Goal: Task Accomplishment & Management: Manage account settings

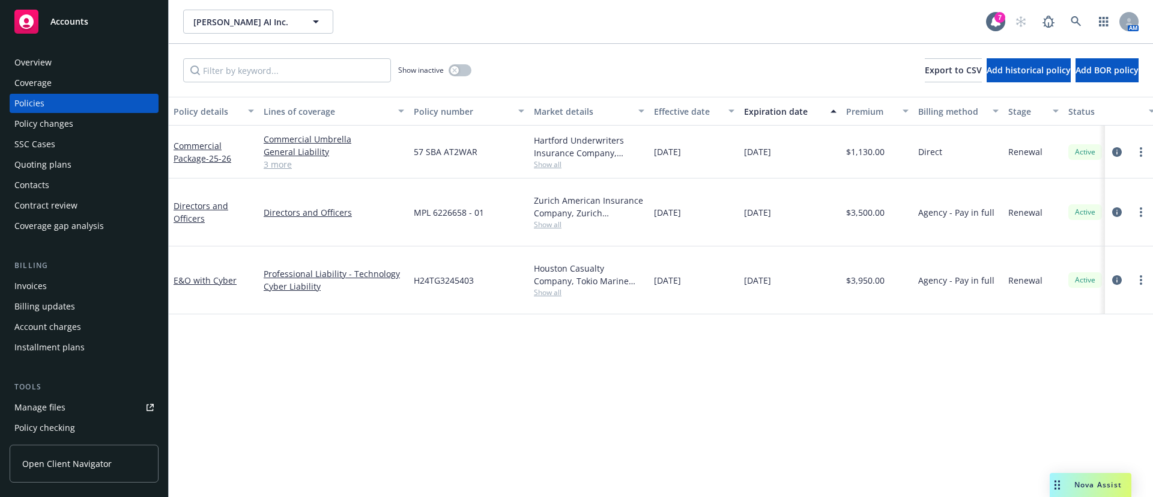
click at [61, 185] on div "Contacts" at bounding box center [83, 184] width 139 height 19
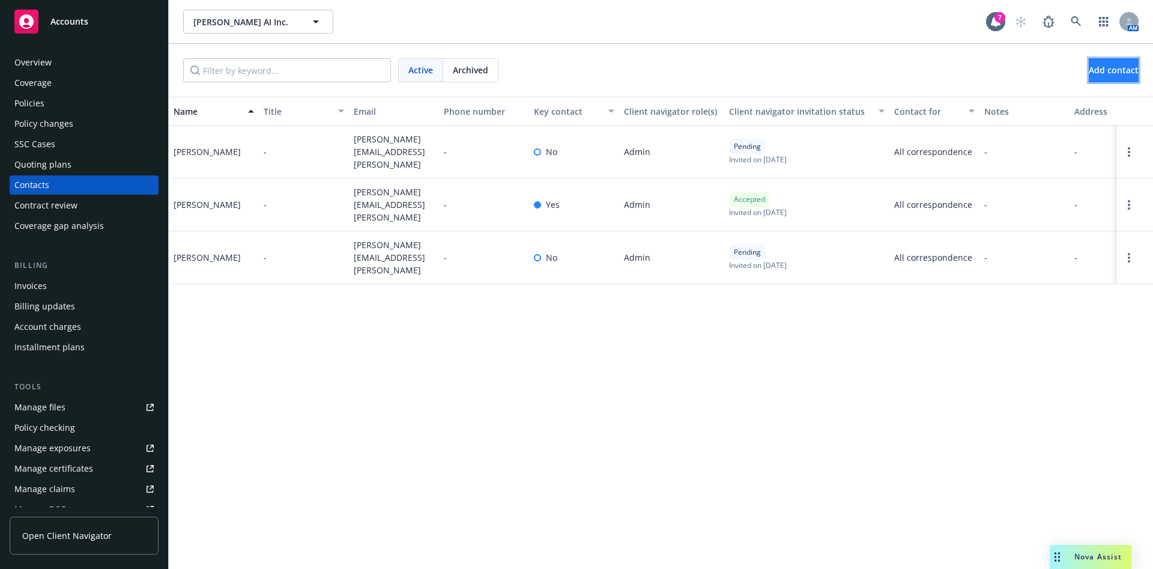
click at [1089, 71] on span "Add contact" at bounding box center [1114, 69] width 50 height 11
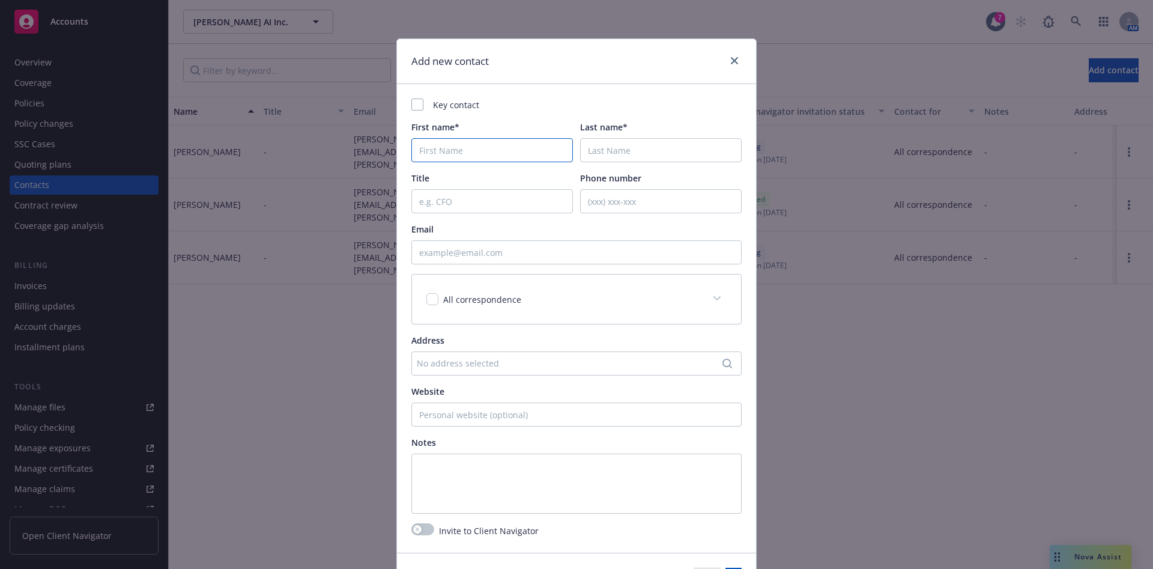
click at [474, 154] on input "First name*" at bounding box center [492, 150] width 162 height 24
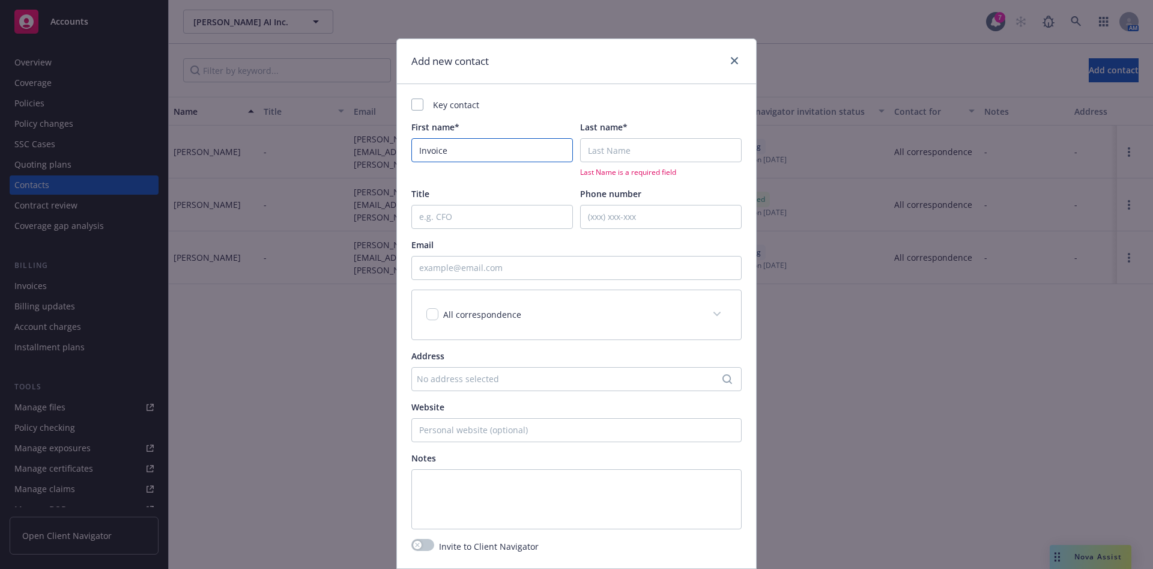
type input "Invoice"
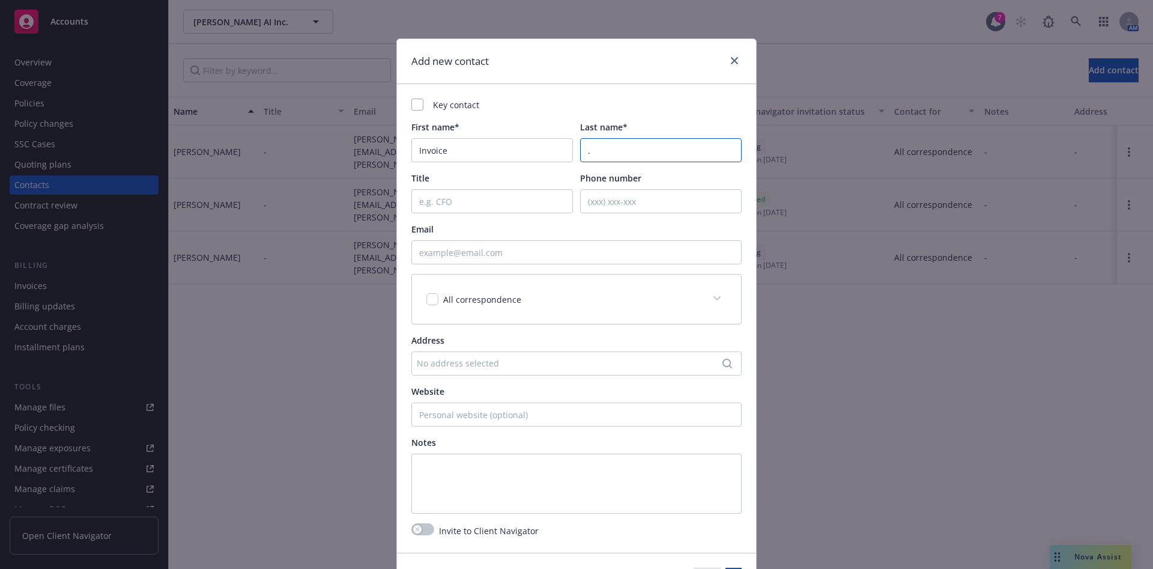
type input "."
click at [589, 196] on input "Phone number" at bounding box center [661, 201] width 162 height 24
click at [521, 253] on input "Email" at bounding box center [576, 252] width 330 height 24
paste input "javascript:void(0);"
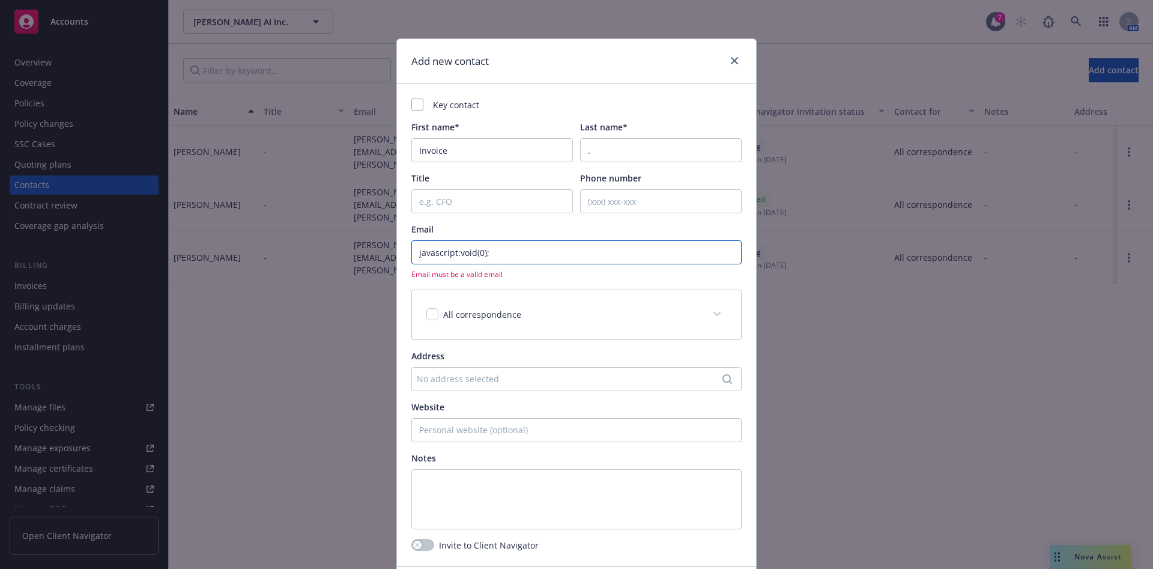
drag, startPoint x: 485, startPoint y: 252, endPoint x: 193, endPoint y: 243, distance: 292.6
click at [194, 243] on div "Add new contact Key contact First name* Invoice Last name* . Title Phone number…" at bounding box center [576, 284] width 1153 height 569
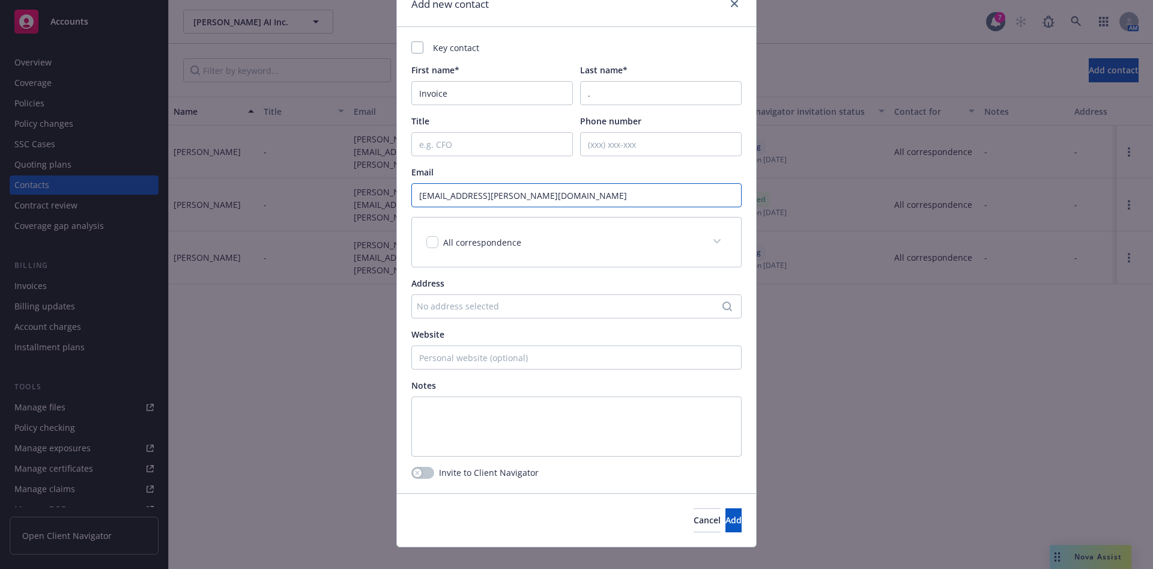
scroll to position [74, 0]
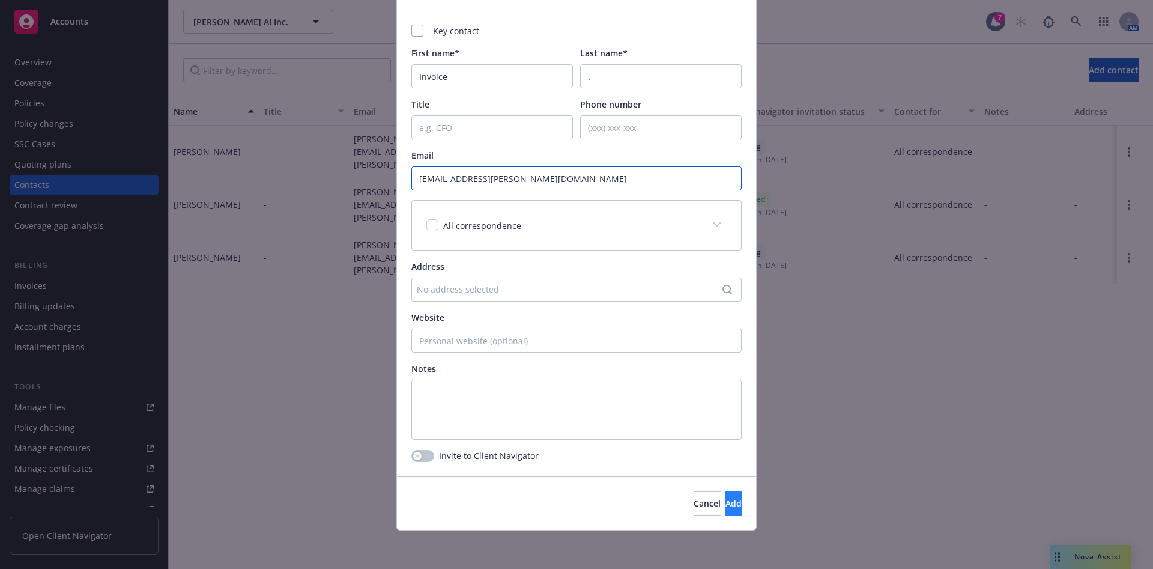
type input "accounting@vertis.com"
click at [725, 496] on button "Add" at bounding box center [733, 503] width 16 height 24
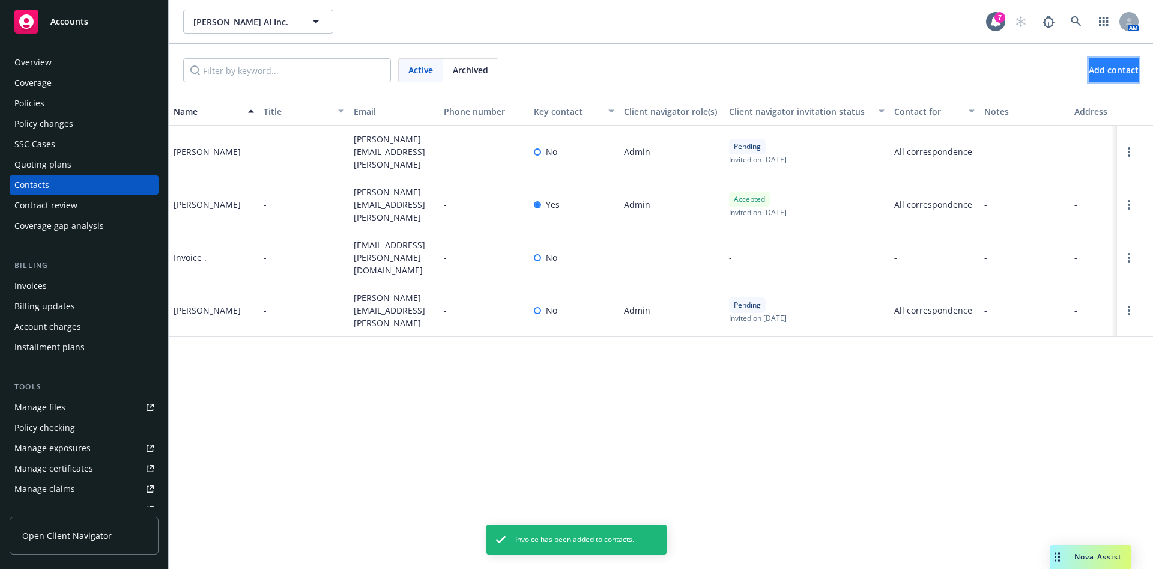
click at [1089, 67] on span "Add contact" at bounding box center [1114, 69] width 50 height 11
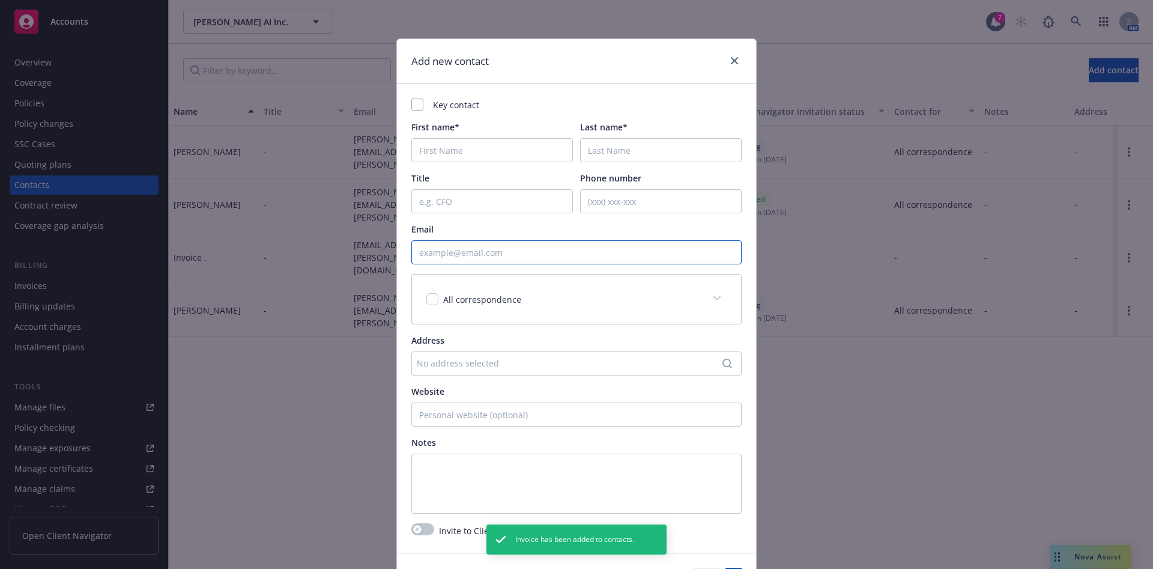
click at [536, 247] on input "Email" at bounding box center [576, 252] width 330 height 24
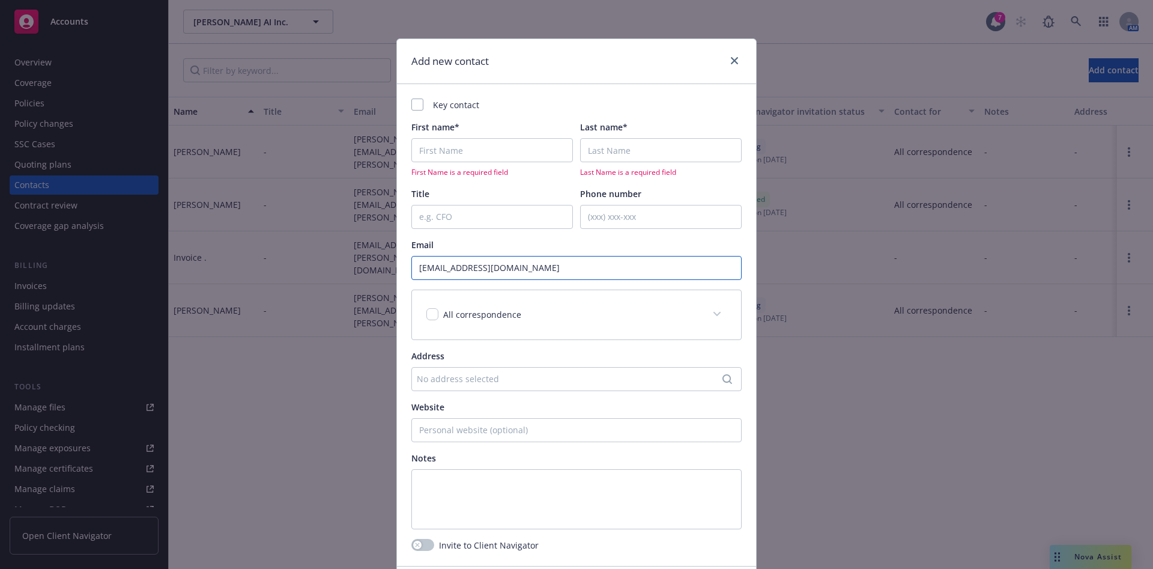
type input "jlansangan@cforick.com"
click at [482, 134] on div "First name* First Name is a required field" at bounding box center [492, 149] width 162 height 56
click at [480, 144] on input "First name*" at bounding box center [492, 150] width 162 height 24
type input "James"
click at [651, 154] on input "Last name*" at bounding box center [661, 150] width 162 height 24
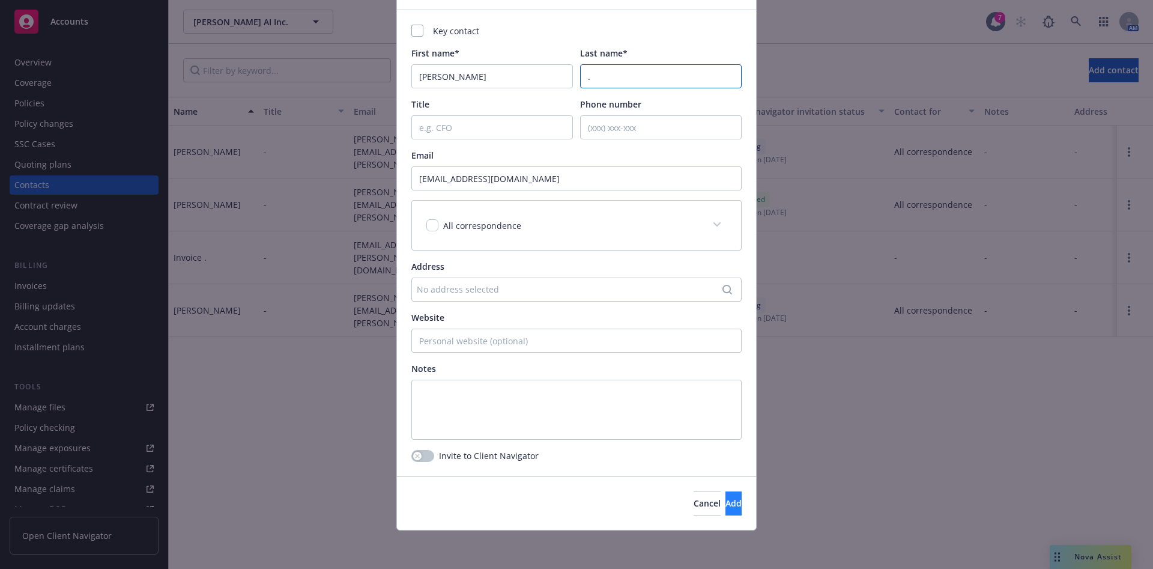
type input "."
click at [725, 496] on span "Add" at bounding box center [733, 502] width 16 height 11
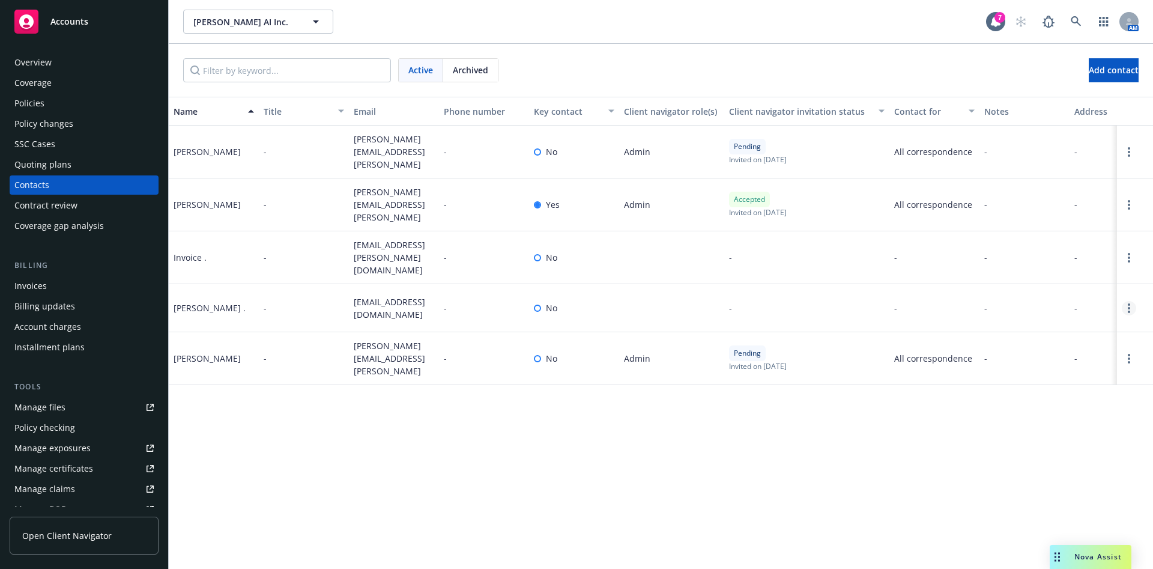
click at [1130, 301] on link "Open options" at bounding box center [1129, 308] width 14 height 14
drag, startPoint x: 1055, startPoint y: 223, endPoint x: 983, endPoint y: 219, distance: 72.2
click at [1054, 223] on link "Edit contact" at bounding box center [1052, 226] width 136 height 24
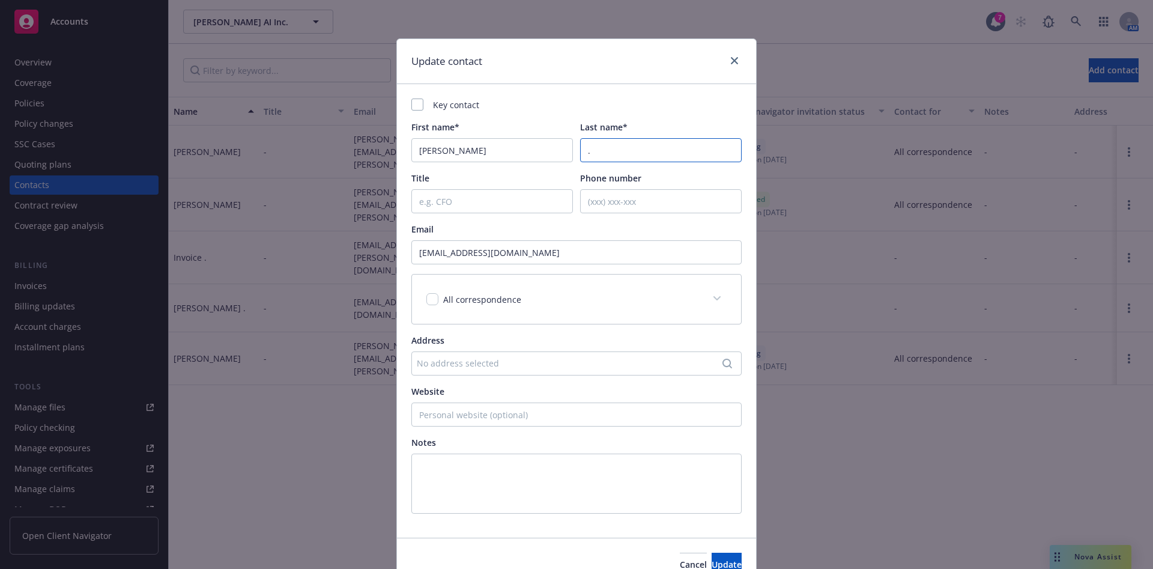
click at [614, 147] on input "." at bounding box center [661, 150] width 162 height 24
drag, startPoint x: 601, startPoint y: 151, endPoint x: 506, endPoint y: 154, distance: 95.5
click at [506, 154] on div "First name* James Last name* ." at bounding box center [576, 141] width 330 height 41
paste input "James Lansangan <jlansangan@cforick.com>"
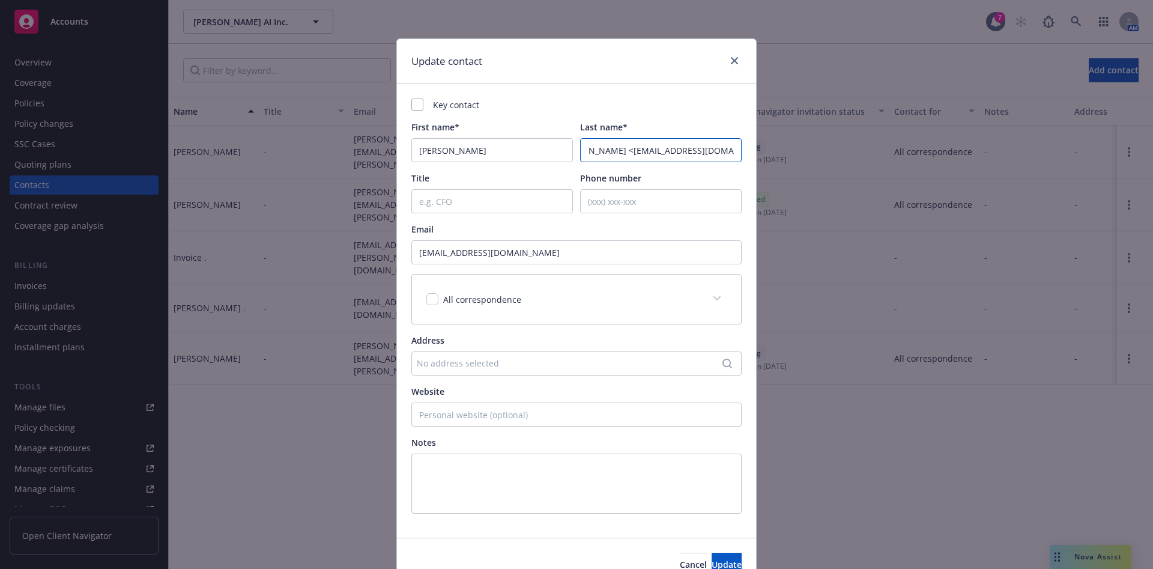
drag, startPoint x: 663, startPoint y: 157, endPoint x: 760, endPoint y: 161, distance: 97.4
click at [760, 161] on div "Update contact Key contact First name* James Last name* James Lansangan <jlansa…" at bounding box center [576, 284] width 1153 height 569
drag, startPoint x: 604, startPoint y: 147, endPoint x: 537, endPoint y: 145, distance: 67.3
click at [537, 145] on div "First name* James Last name* James Lansangan" at bounding box center [576, 141] width 330 height 41
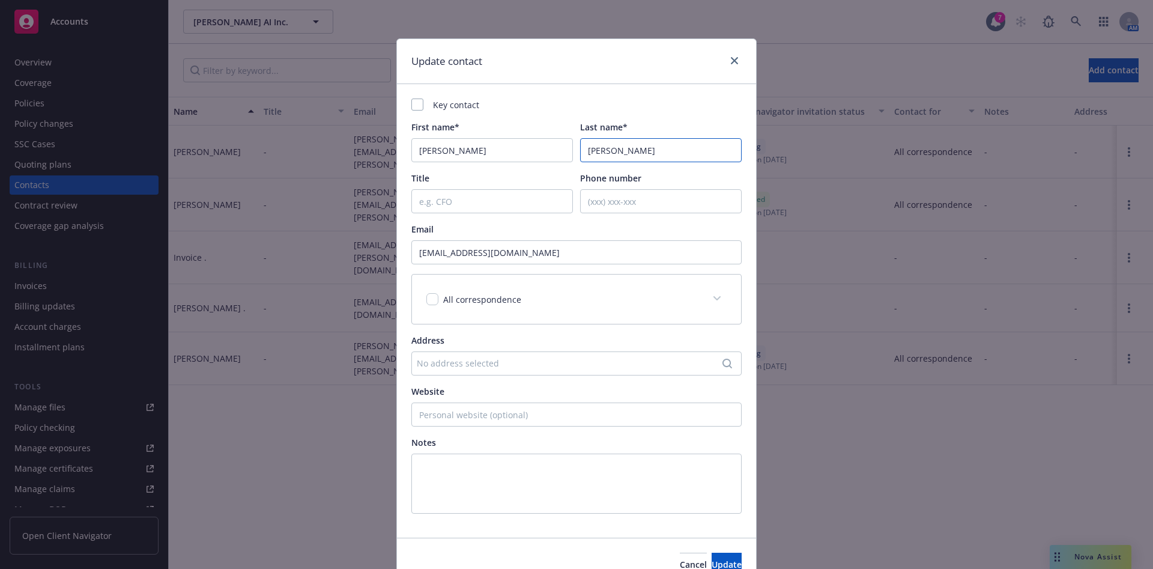
type input "Lansangan"
click at [546, 257] on input "jlansangan@cforick.com" at bounding box center [576, 252] width 330 height 24
paste input "James Lansangan <jlansangan@cforick.com>"
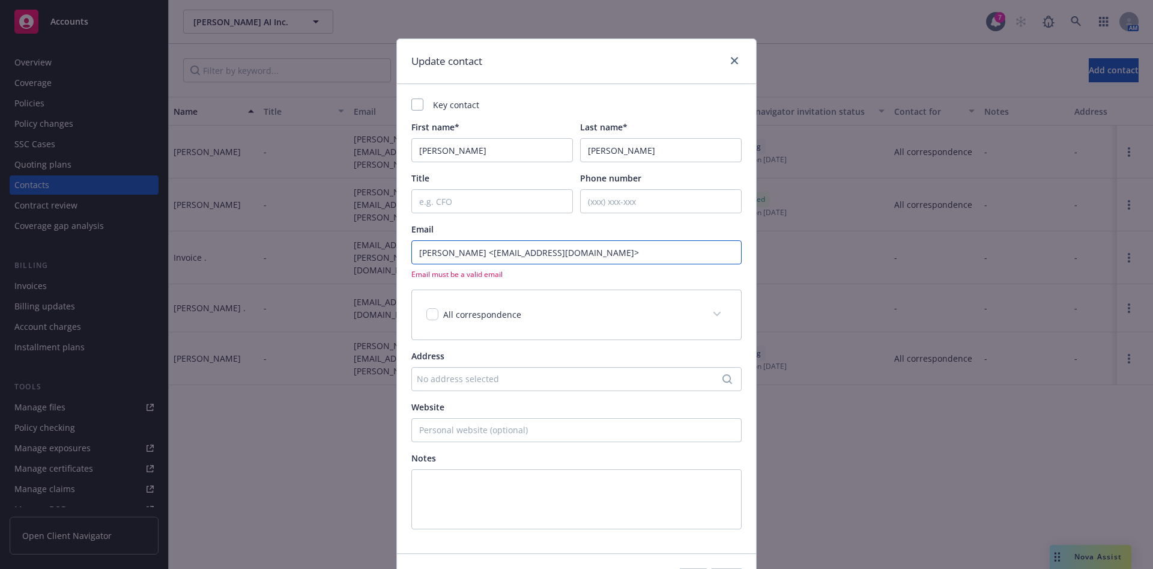
drag, startPoint x: 487, startPoint y: 253, endPoint x: 335, endPoint y: 246, distance: 152.1
click at [335, 246] on div "Update contact Key contact First name* James Last name* Lansangan Title Phone n…" at bounding box center [576, 284] width 1153 height 569
click at [551, 249] on input "jlansangan@cforick.com>" at bounding box center [576, 252] width 330 height 24
type input "jlansangan@cforick.com"
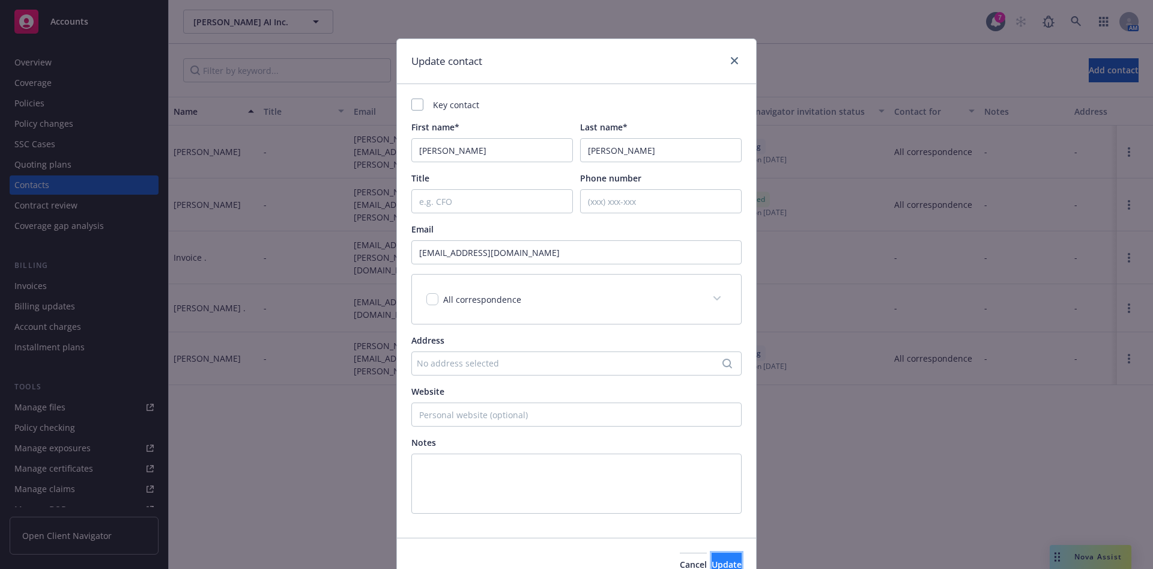
click at [712, 496] on button "Update" at bounding box center [727, 565] width 30 height 24
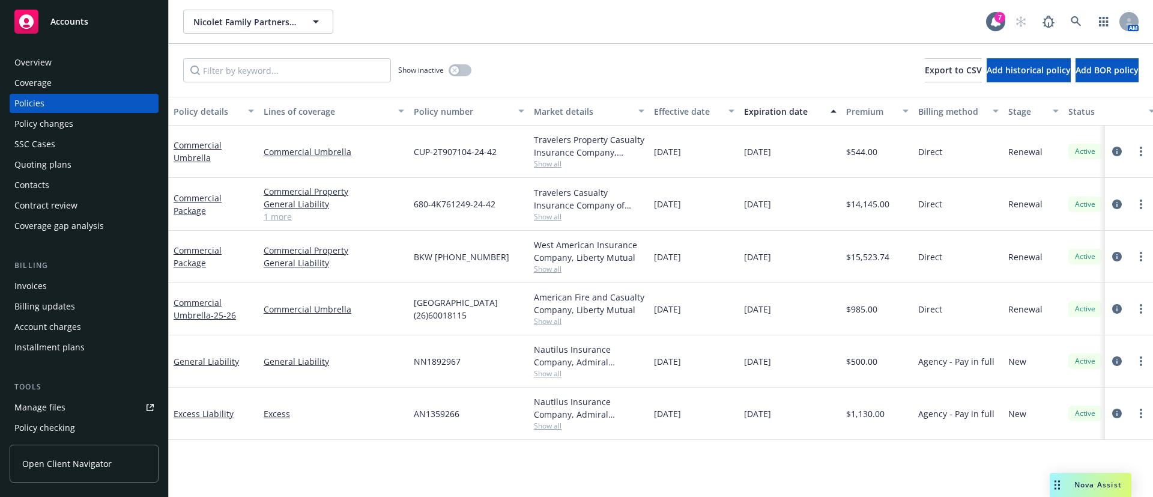
click at [539, 373] on span "Show all" at bounding box center [589, 373] width 111 height 10
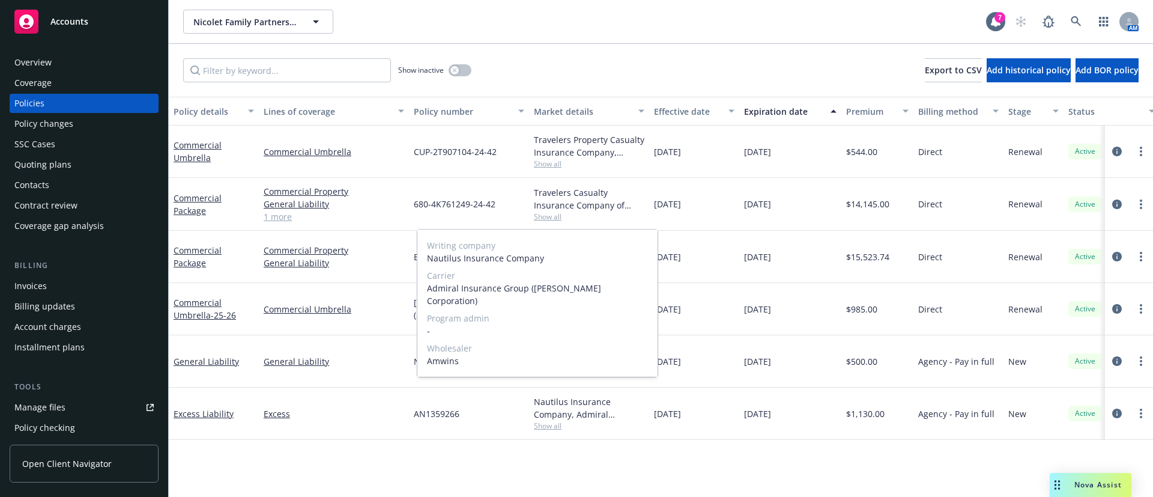
click at [449, 360] on span "Amwins" at bounding box center [537, 360] width 221 height 13
copy span "Amwins"
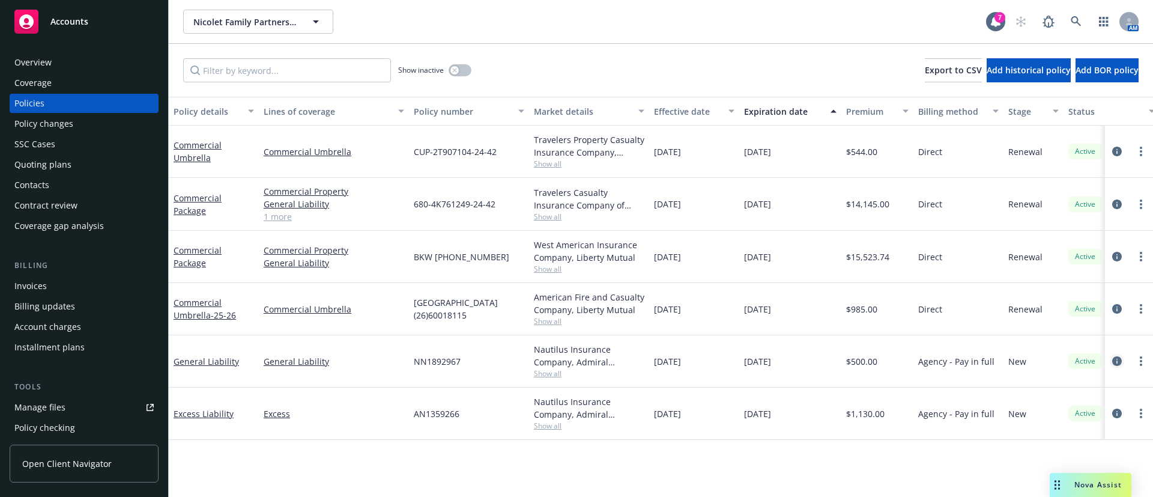
click at [1118, 362] on icon "circleInformation" at bounding box center [1117, 361] width 10 height 10
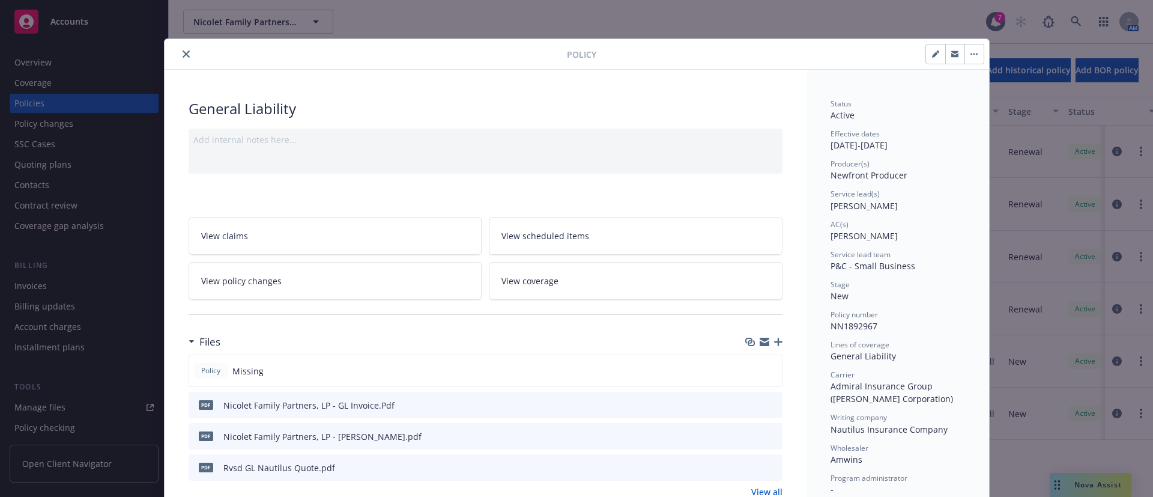
click at [766, 405] on icon "preview file" at bounding box center [771, 404] width 11 height 8
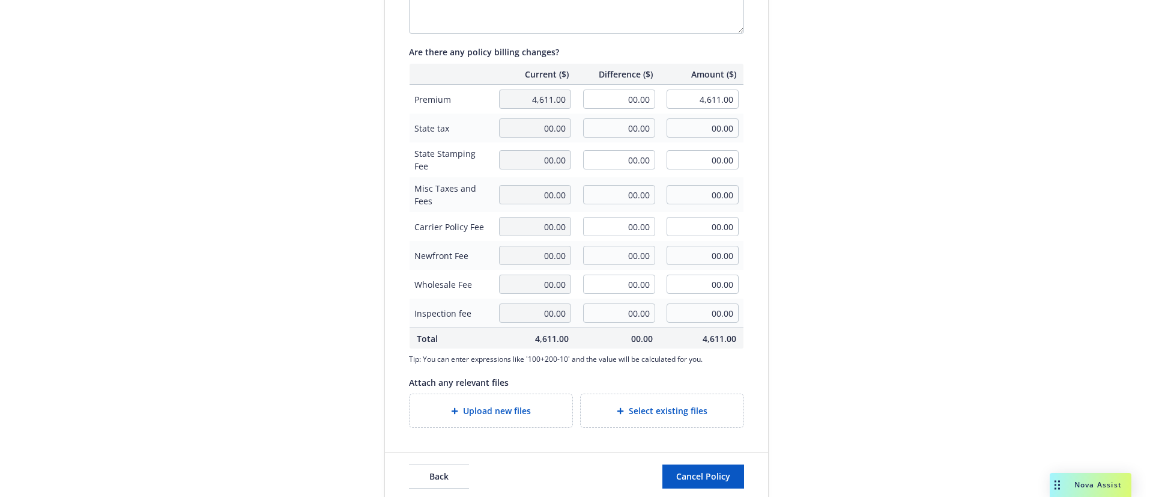
scroll to position [327, 0]
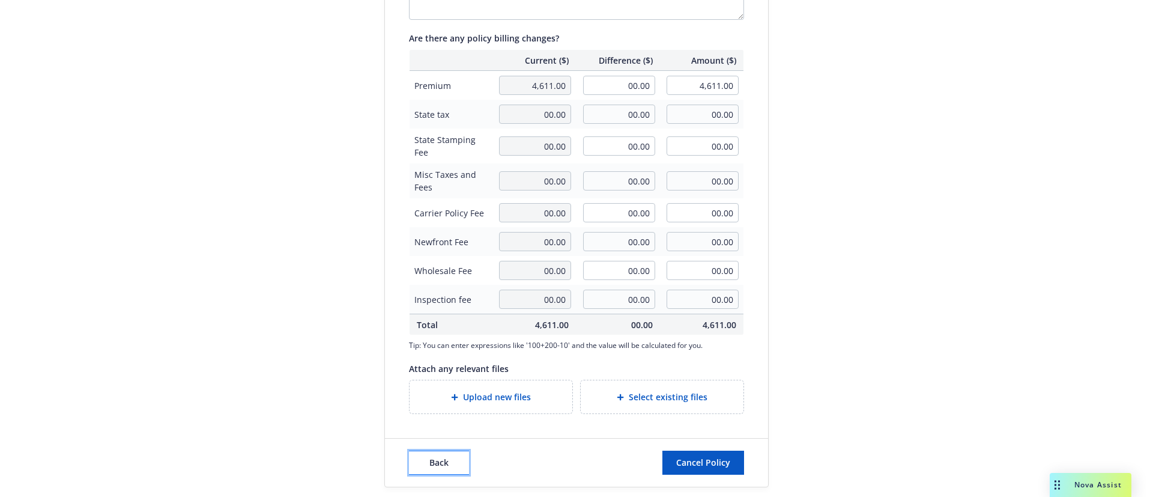
click at [437, 462] on span "Back" at bounding box center [438, 461] width 19 height 11
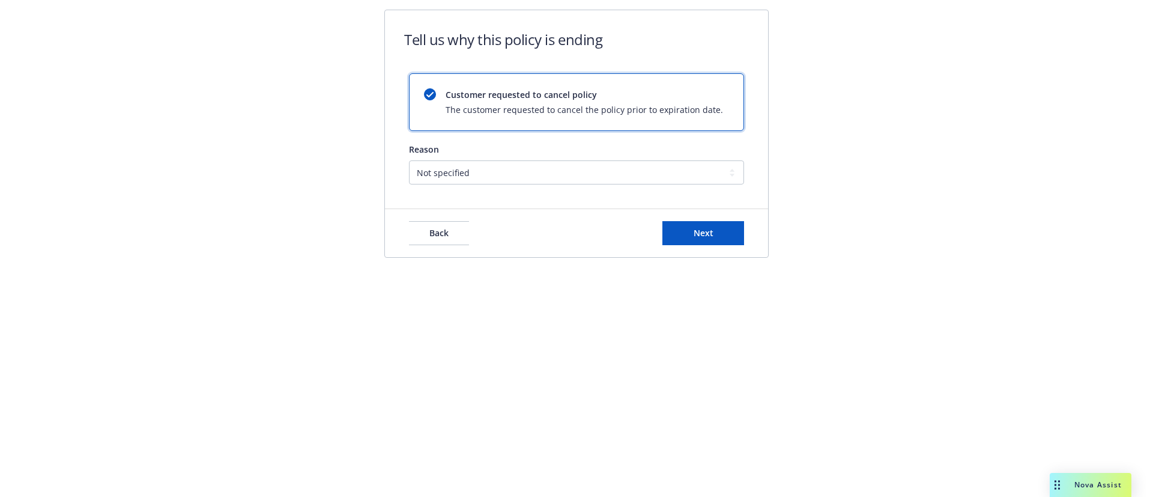
click at [435, 214] on div "Back Next" at bounding box center [576, 233] width 383 height 48
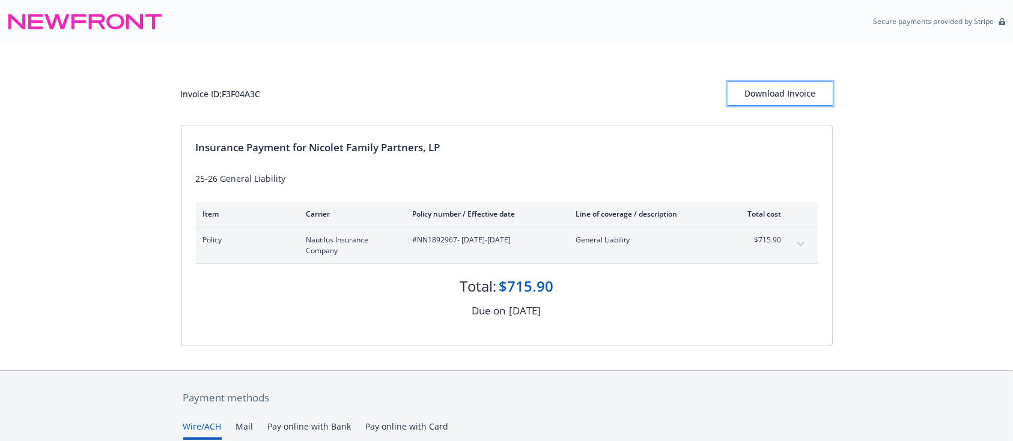
click at [808, 89] on div "Download Invoice" at bounding box center [779, 93] width 105 height 23
click at [788, 93] on div "Download Invoice" at bounding box center [779, 93] width 65 height 23
